Goal: Book appointment/travel/reservation

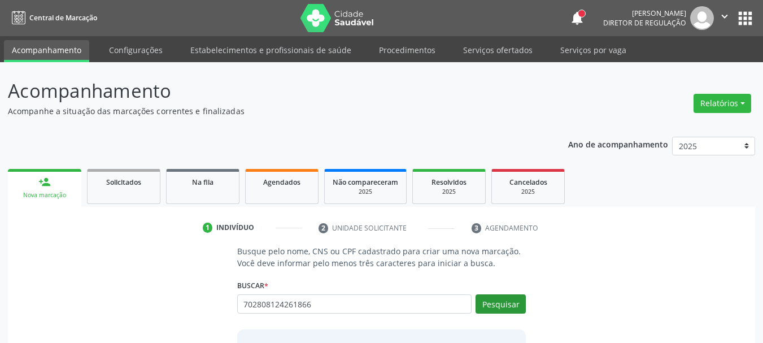
type input "702808124261866"
click at [492, 303] on button "Pesquisar" at bounding box center [500, 303] width 50 height 19
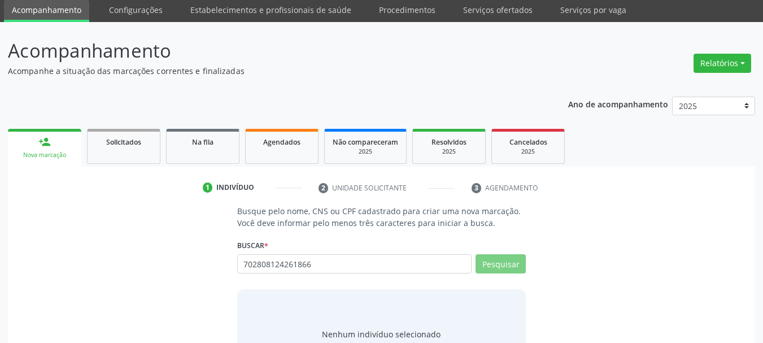
scroll to position [93, 0]
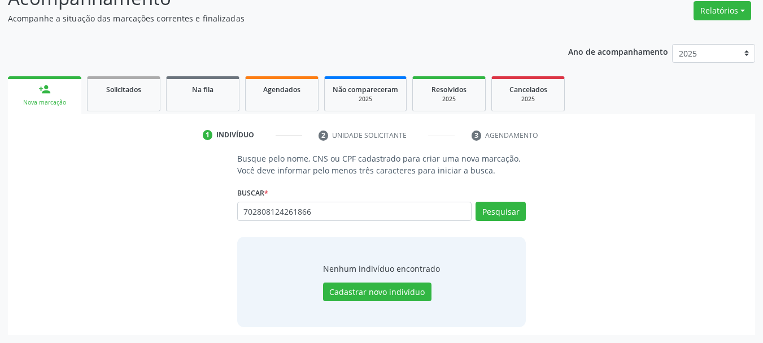
drag, startPoint x: 353, startPoint y: 205, endPoint x: 186, endPoint y: 214, distance: 167.4
click at [186, 214] on div "Busque pelo nome, CNS ou CPF cadastrado para criar uma nova marcação. Você deve…" at bounding box center [381, 239] width 731 height 174
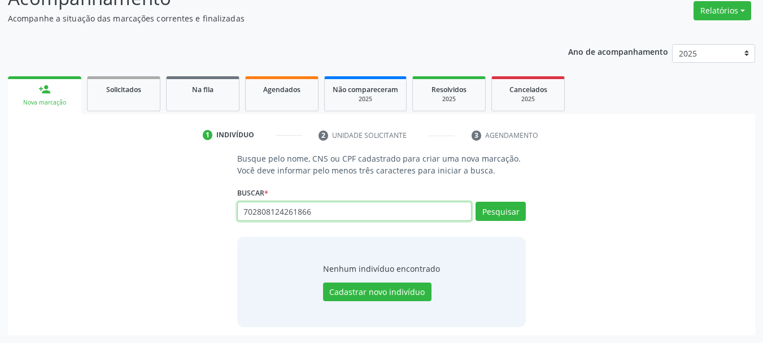
drag, startPoint x: 340, startPoint y: 212, endPoint x: 200, endPoint y: 227, distance: 140.8
click at [200, 227] on div "Busque pelo nome, CNS ou CPF cadastrado para criar uma nova marcação. Você deve…" at bounding box center [381, 239] width 731 height 174
type input "702808124261866"
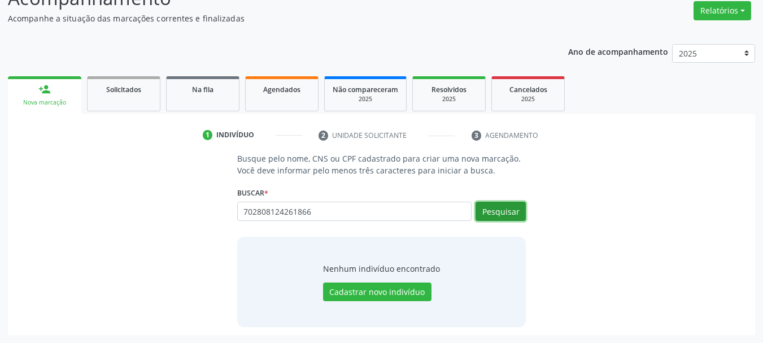
click at [495, 206] on button "Pesquisar" at bounding box center [500, 211] width 50 height 19
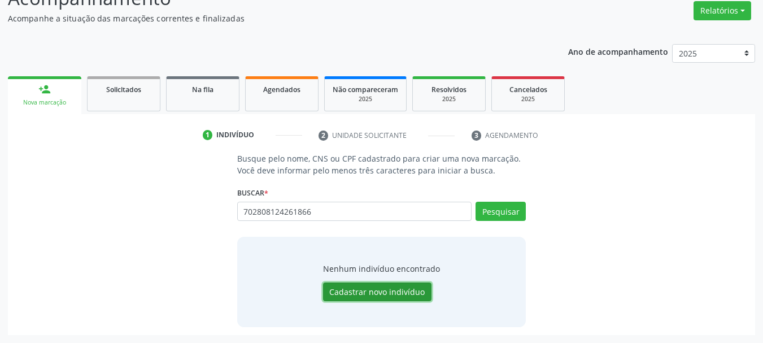
click at [368, 298] on button "Cadastrar novo indivíduo" at bounding box center [377, 291] width 108 height 19
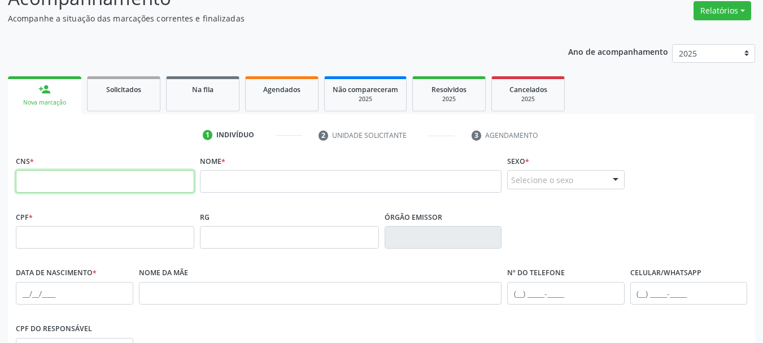
paste input "898 0045 4579 7972"
type input "898 0045 4579 7972"
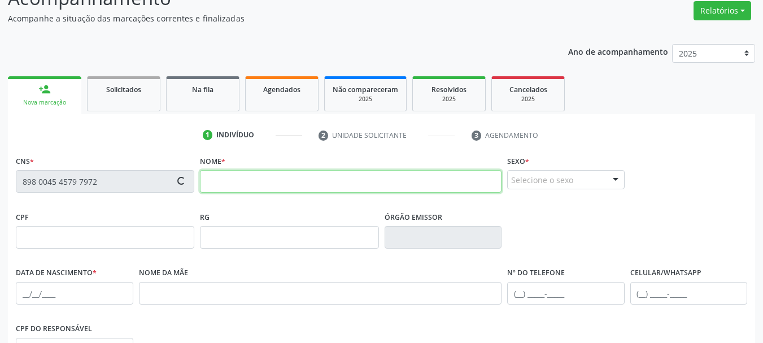
click at [274, 177] on input "text" at bounding box center [351, 181] width 302 height 23
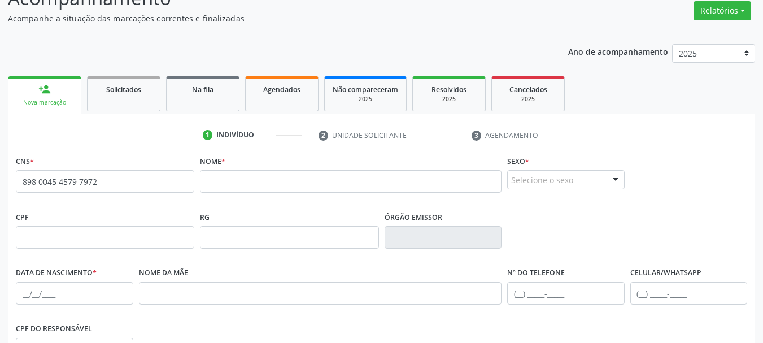
click at [693, 196] on div "CNS * 898 0045 4579 7972 [GEOGRAPHIC_DATA] * Sexo * Selecione o sexo Masculino …" at bounding box center [381, 180] width 737 height 56
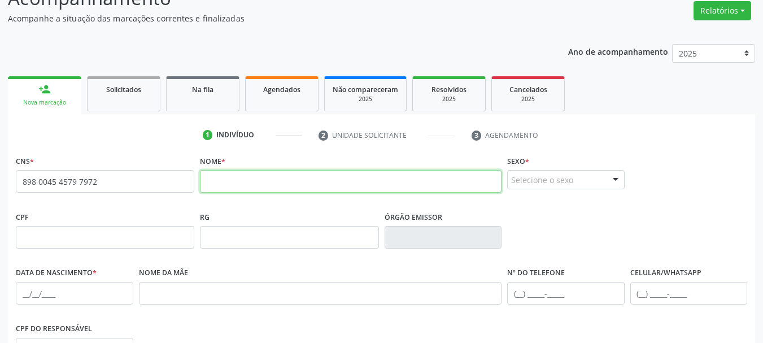
click at [215, 186] on input "text" at bounding box center [351, 181] width 302 height 23
type input "[PERSON_NAME]"
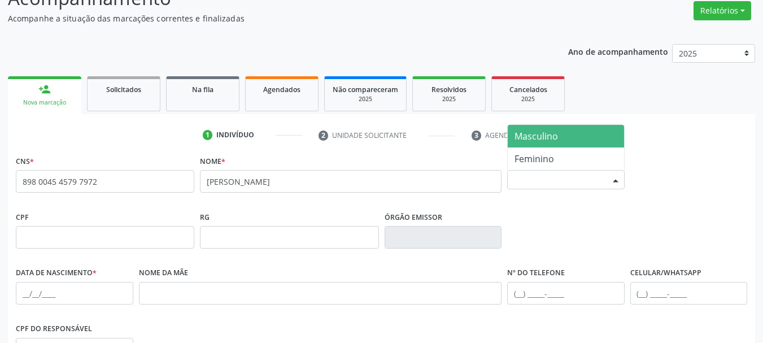
click at [552, 172] on div "Selecione o sexo" at bounding box center [565, 179] width 117 height 19
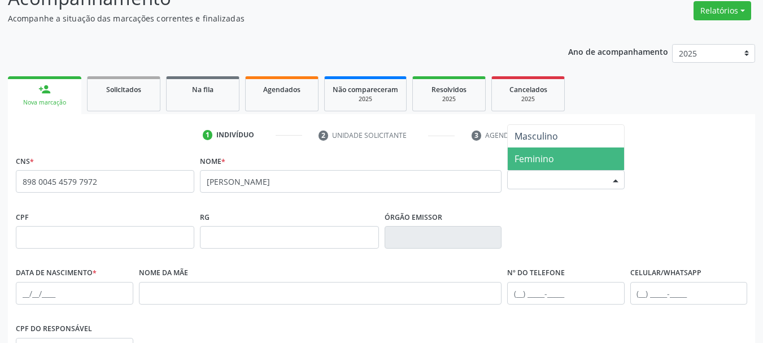
click at [557, 154] on span "Feminino" at bounding box center [566, 158] width 116 height 23
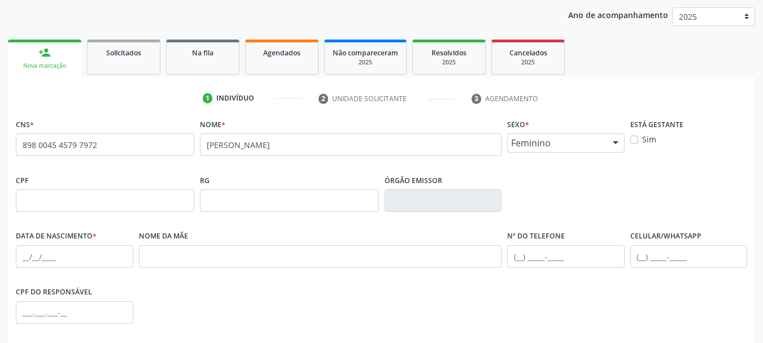
scroll to position [149, 0]
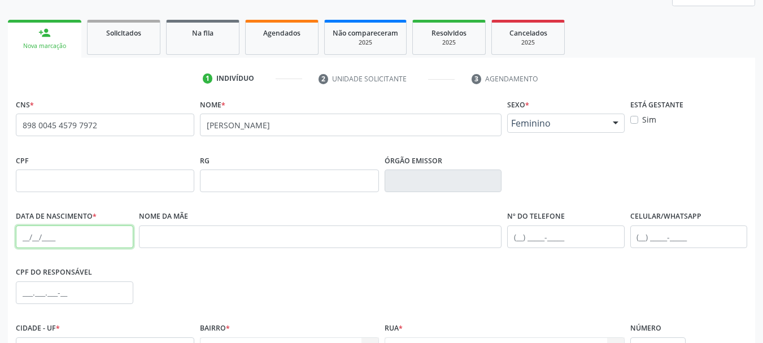
click at [27, 234] on input "text" at bounding box center [74, 236] width 117 height 23
type input "[DATE]"
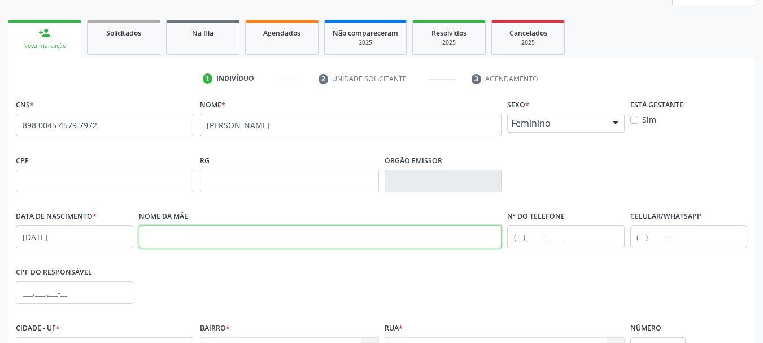
click at [181, 237] on input "text" at bounding box center [320, 236] width 363 height 23
paste input "[PERSON_NAME]"
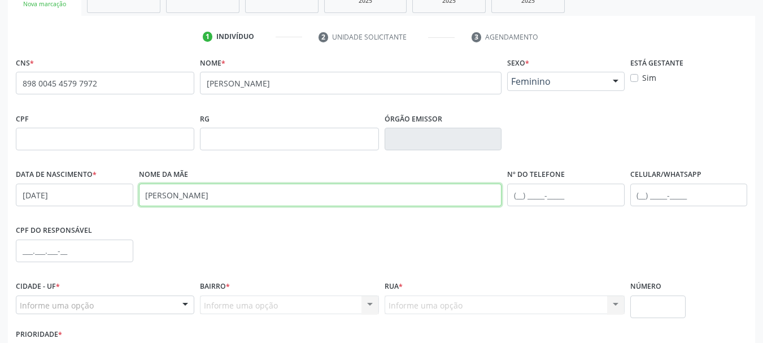
scroll to position [269, 0]
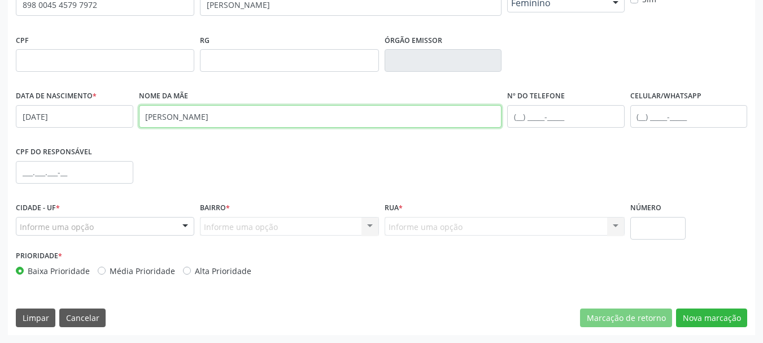
type input "[PERSON_NAME]"
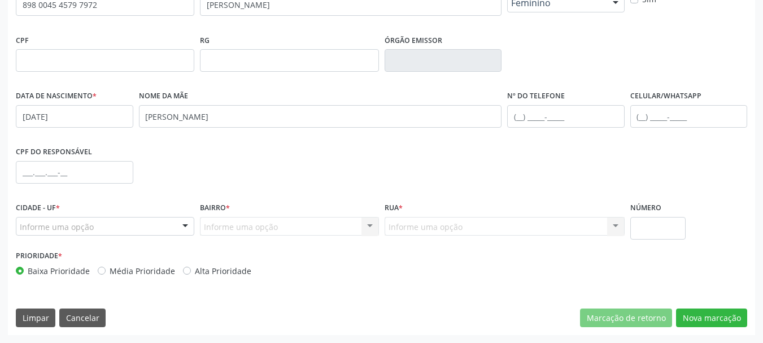
drag, startPoint x: 94, startPoint y: 243, endPoint x: 89, endPoint y: 238, distance: 8.0
click at [94, 243] on div "Cidade - UF * Informe uma opção Serra Talhada - PE Nenhum resultado encontrado …" at bounding box center [105, 223] width 184 height 48
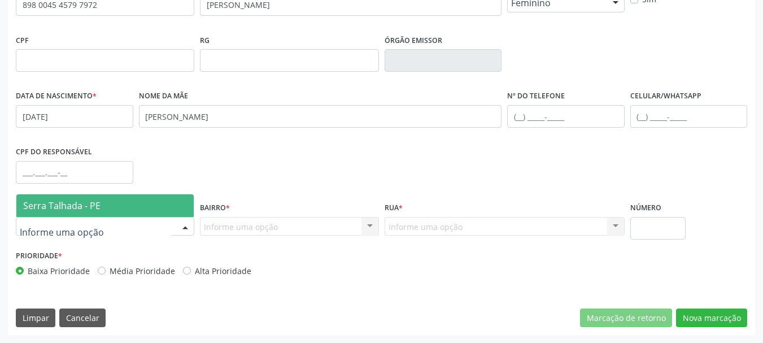
click at [95, 197] on span "Serra Talhada - PE" at bounding box center [104, 205] width 177 height 23
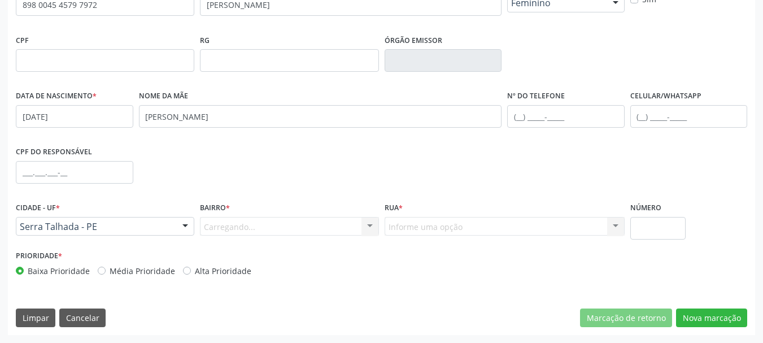
click at [323, 231] on div "Carregando... Nenhum resultado encontrado para: " " Nenhuma opção encontrada. D…" at bounding box center [289, 226] width 178 height 19
click at [366, 226] on div at bounding box center [369, 226] width 17 height 19
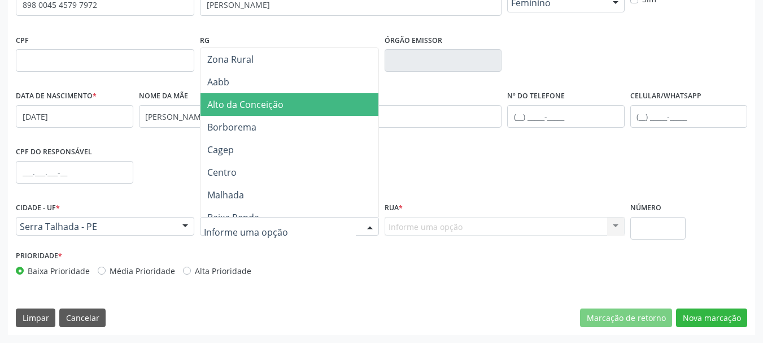
click at [284, 103] on span "Alto da Conceição" at bounding box center [290, 104] width 181 height 23
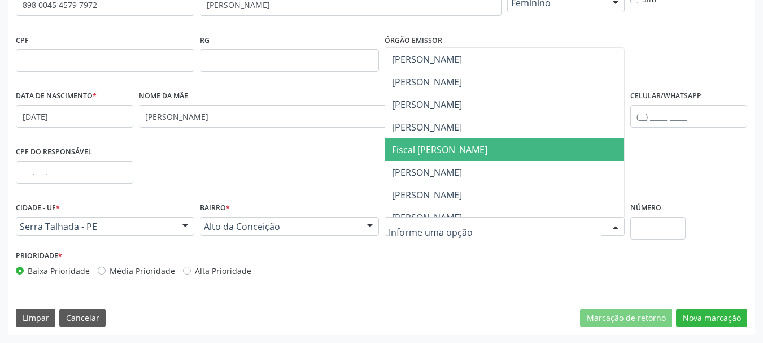
click at [470, 147] on span "Fiscal [PERSON_NAME]" at bounding box center [504, 149] width 239 height 23
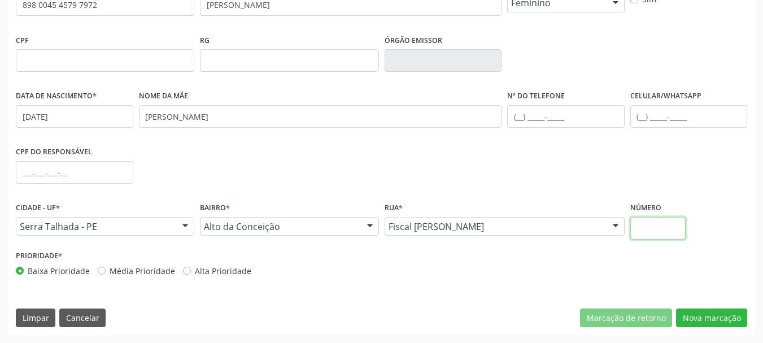
click at [670, 222] on input "text" at bounding box center [658, 228] width 56 height 23
type input "000"
click at [694, 316] on button "Nova marcação" at bounding box center [711, 317] width 71 height 19
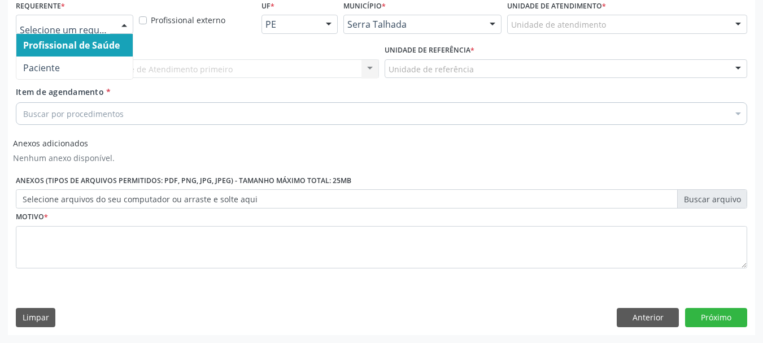
click at [123, 19] on div at bounding box center [124, 24] width 17 height 19
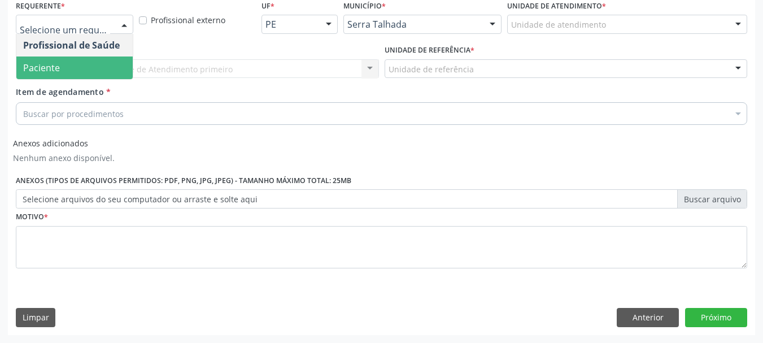
click at [98, 62] on span "Paciente" at bounding box center [74, 67] width 116 height 23
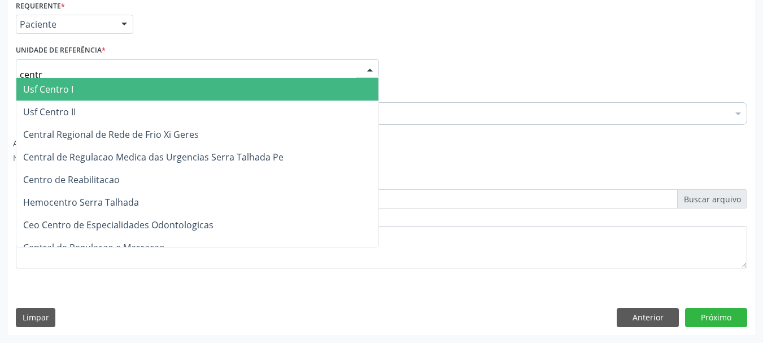
type input "centro"
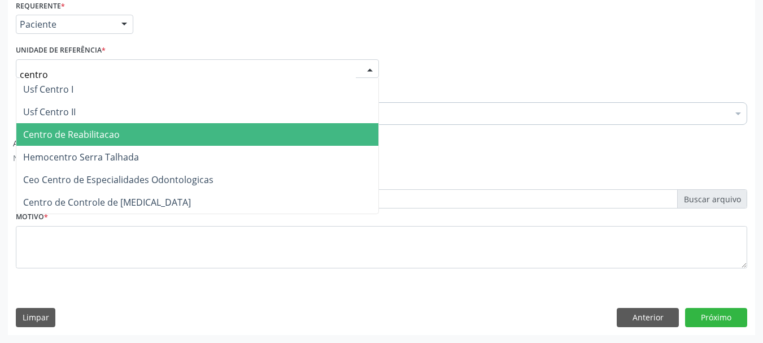
click at [88, 133] on span "Centro de Reabilitacao" at bounding box center [71, 134] width 97 height 12
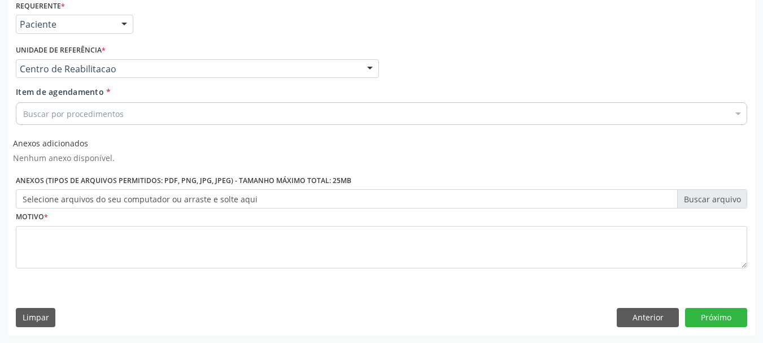
click at [94, 106] on div "Buscar por procedimentos" at bounding box center [381, 113] width 731 height 23
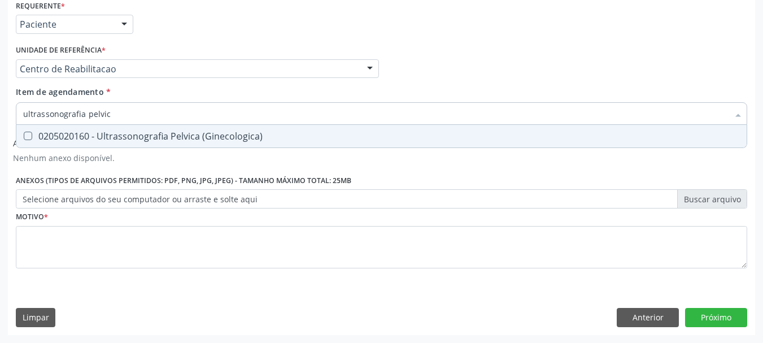
type input "ultrassonografia pelvica"
click at [78, 146] on span "0205020160 - Ultrassonografia Pelvica (Ginecologica)" at bounding box center [381, 136] width 730 height 23
checkbox \(Ginecologica\) "true"
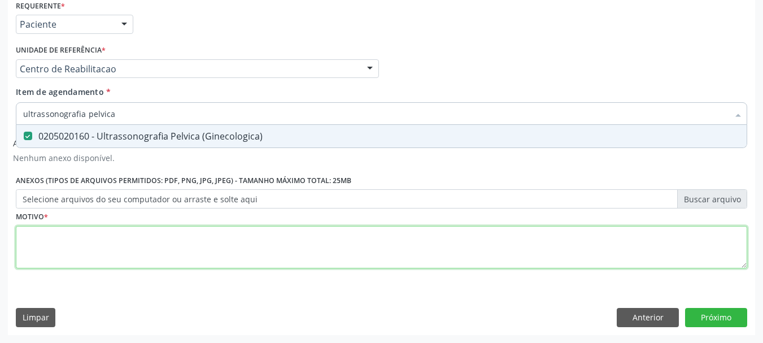
click at [47, 251] on div "Requerente * Paciente Profissional de Saúde Paciente Nenhum resultado encontrad…" at bounding box center [381, 140] width 731 height 287
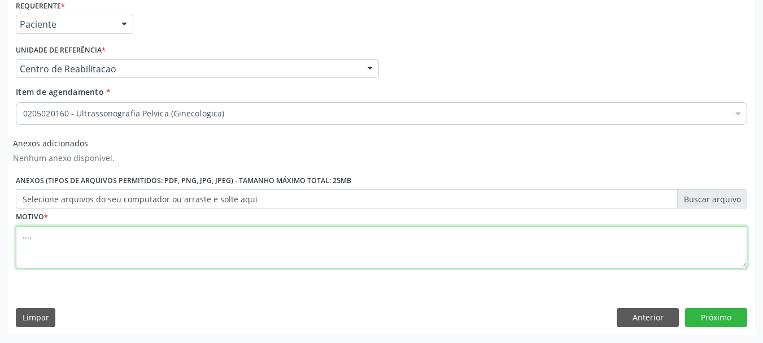
type textarea "...."
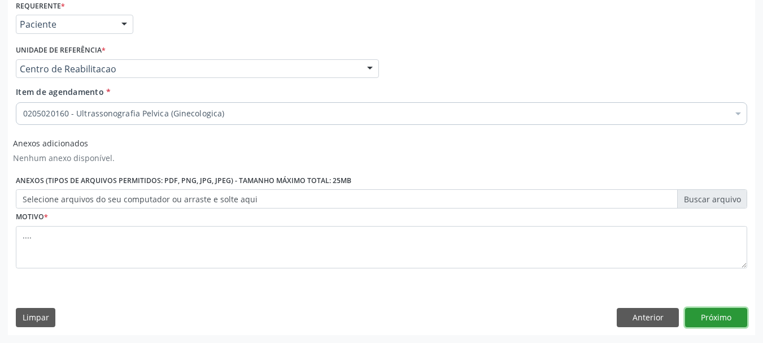
click at [724, 319] on button "Próximo" at bounding box center [716, 317] width 62 height 19
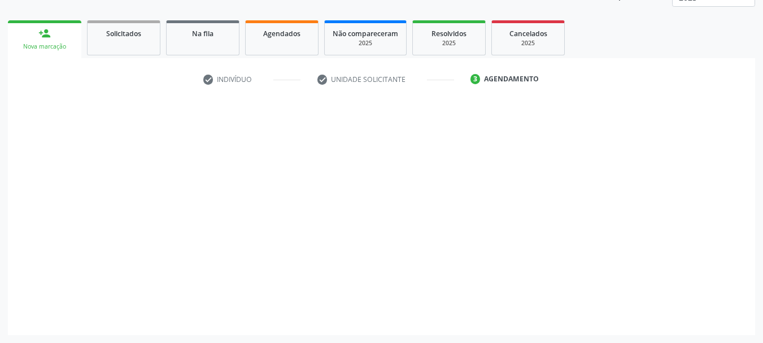
scroll to position [148, 0]
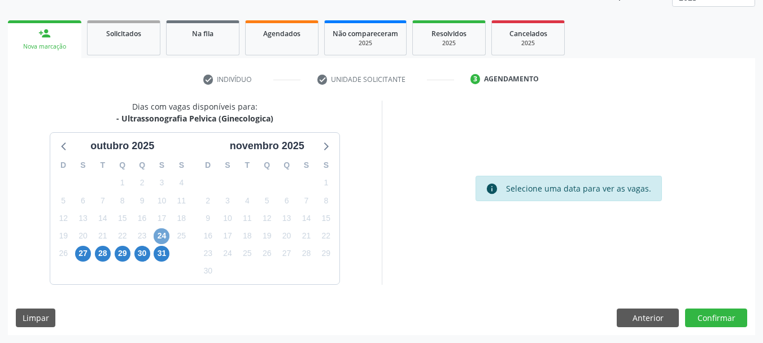
click at [158, 232] on span "24" at bounding box center [162, 236] width 16 height 16
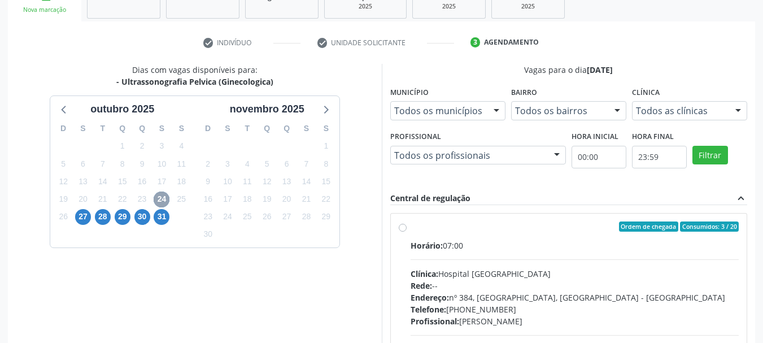
scroll to position [205, 0]
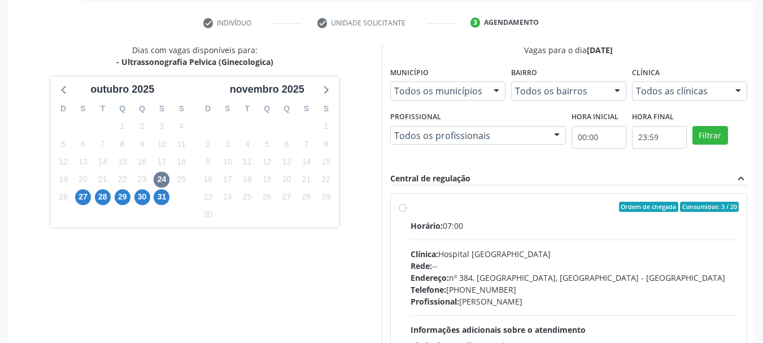
click at [409, 205] on div "Ordem de chegada Consumidos: 3 / 20 Horário: 07:00 Clínica: Hospital [GEOGRAPHI…" at bounding box center [569, 288] width 340 height 173
radio input "true"
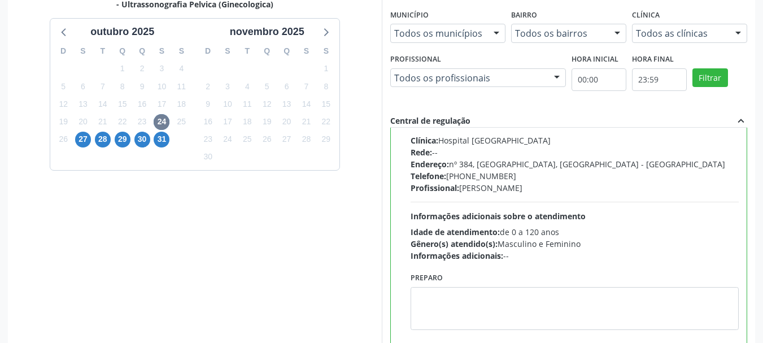
scroll to position [332, 0]
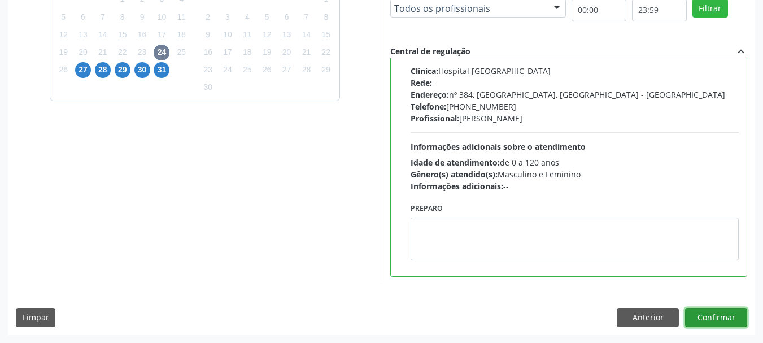
click at [723, 315] on button "Confirmar" at bounding box center [716, 317] width 62 height 19
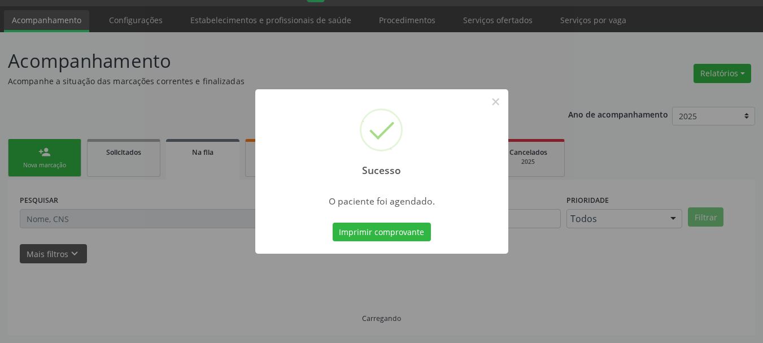
scroll to position [30, 0]
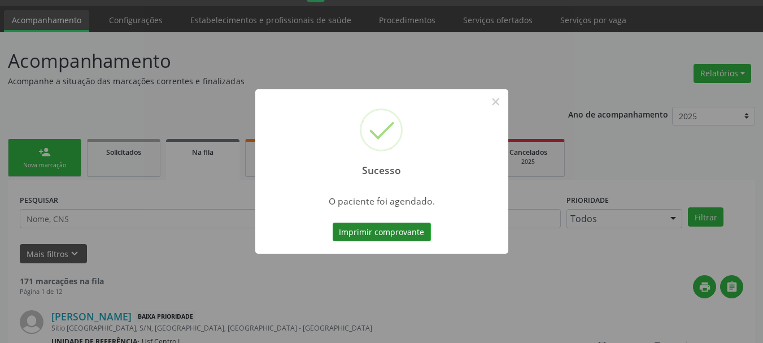
click at [368, 230] on button "Imprimir comprovante" at bounding box center [382, 231] width 98 height 19
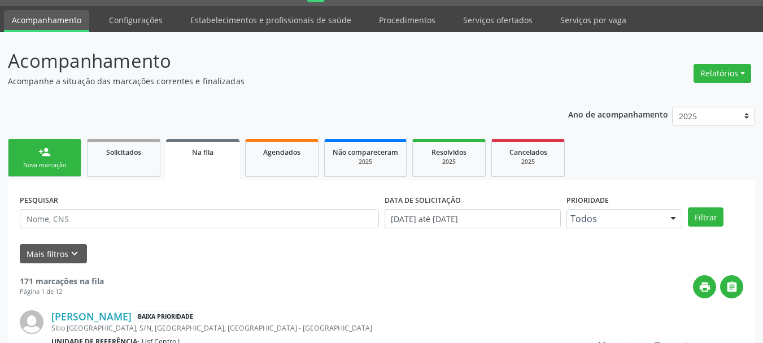
scroll to position [0, 0]
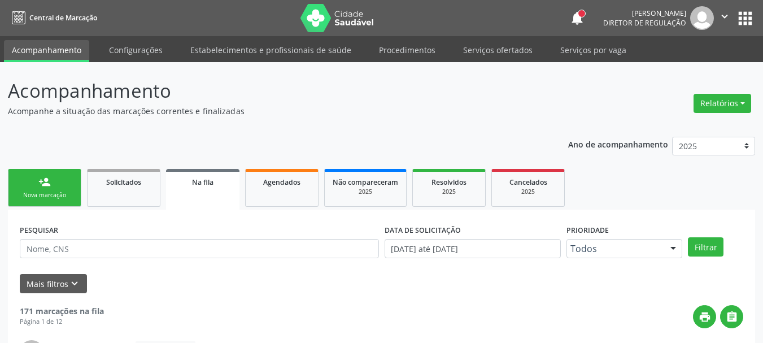
click at [744, 20] on button "apps" at bounding box center [745, 18] width 20 height 20
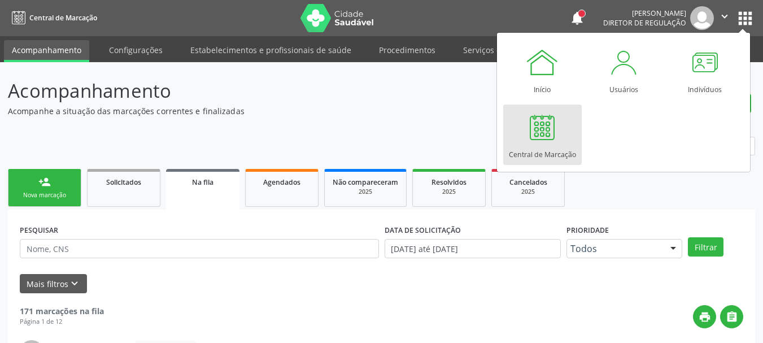
click at [558, 126] on div at bounding box center [542, 127] width 34 height 34
